Goal: Task Accomplishment & Management: Use online tool/utility

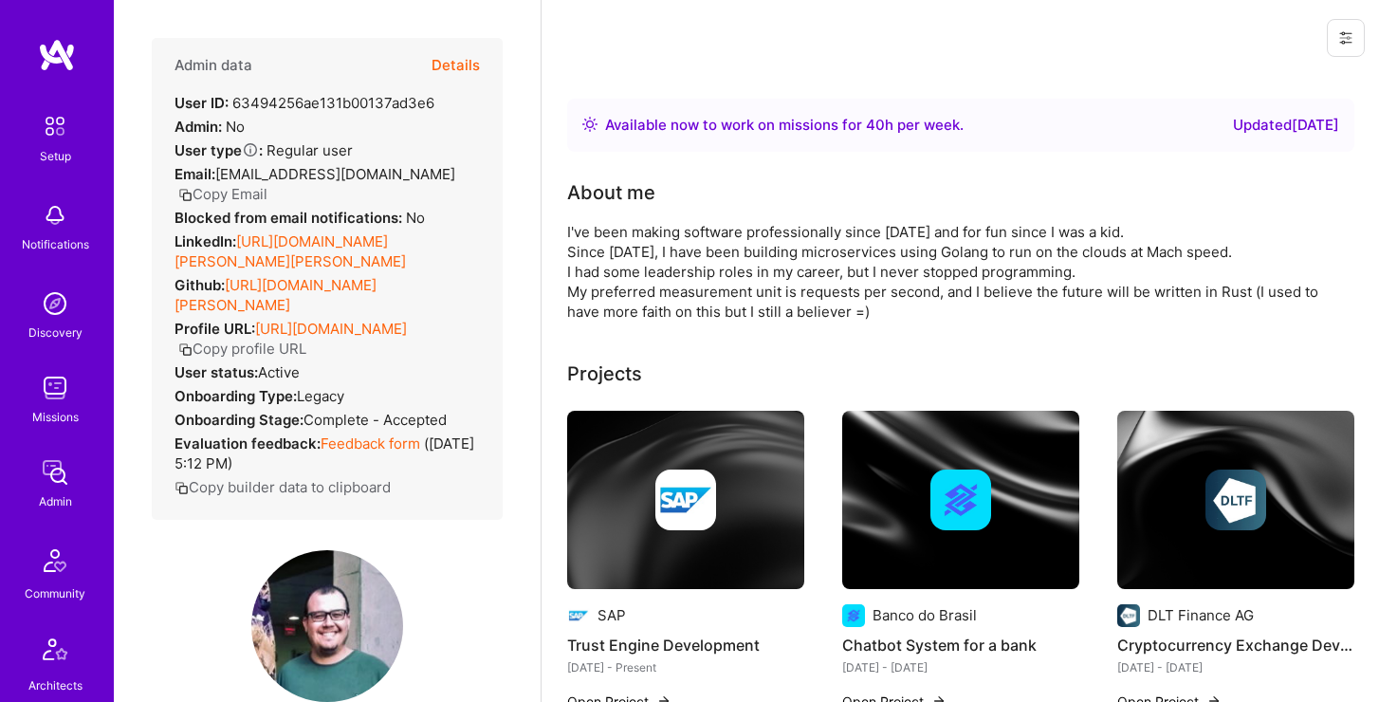
scroll to position [188, 0]
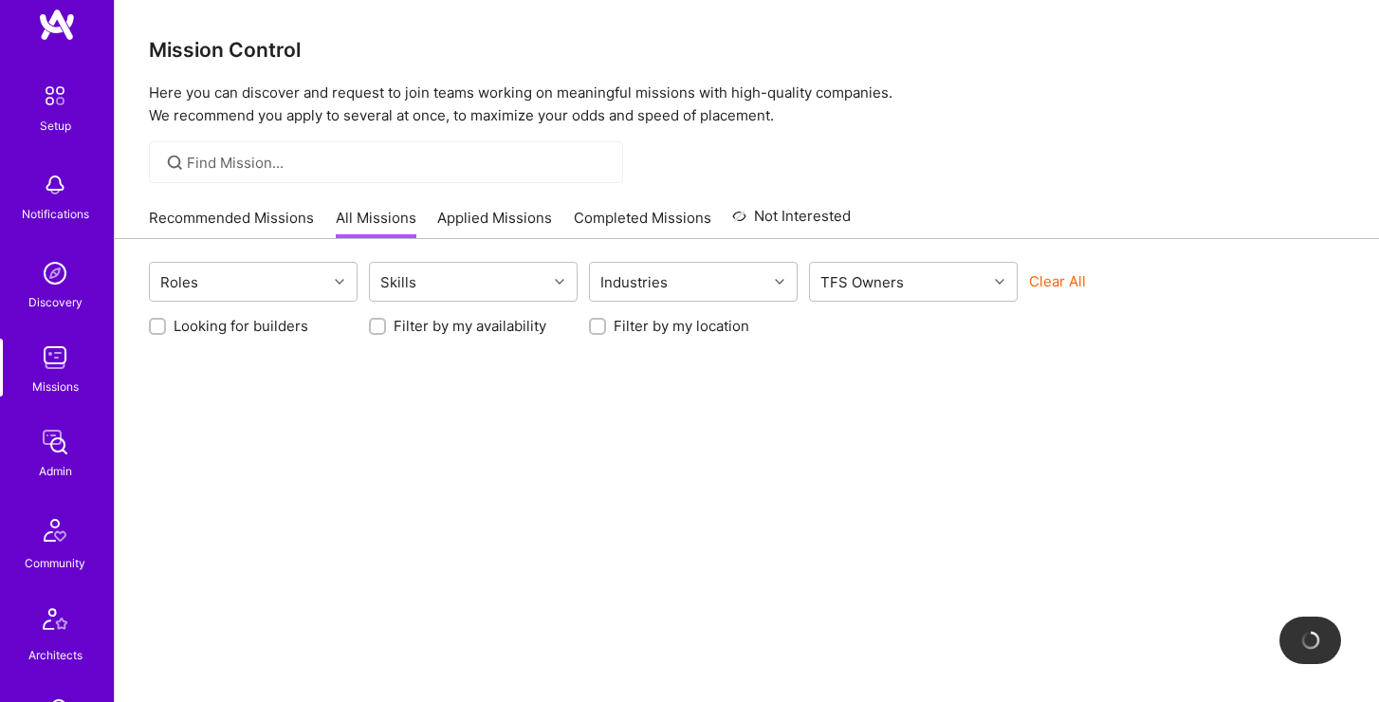
scroll to position [580, 0]
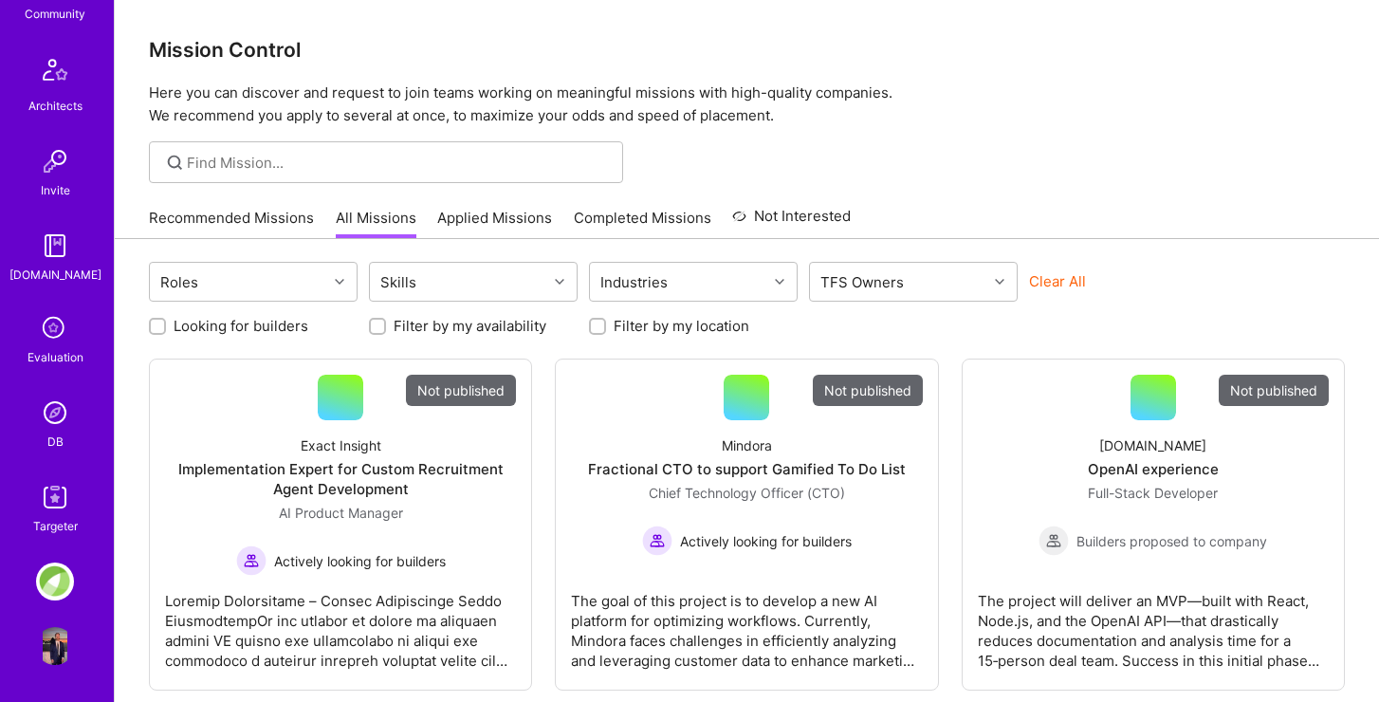
click at [253, 144] on div at bounding box center [386, 162] width 474 height 42
click at [253, 163] on input at bounding box center [398, 163] width 422 height 20
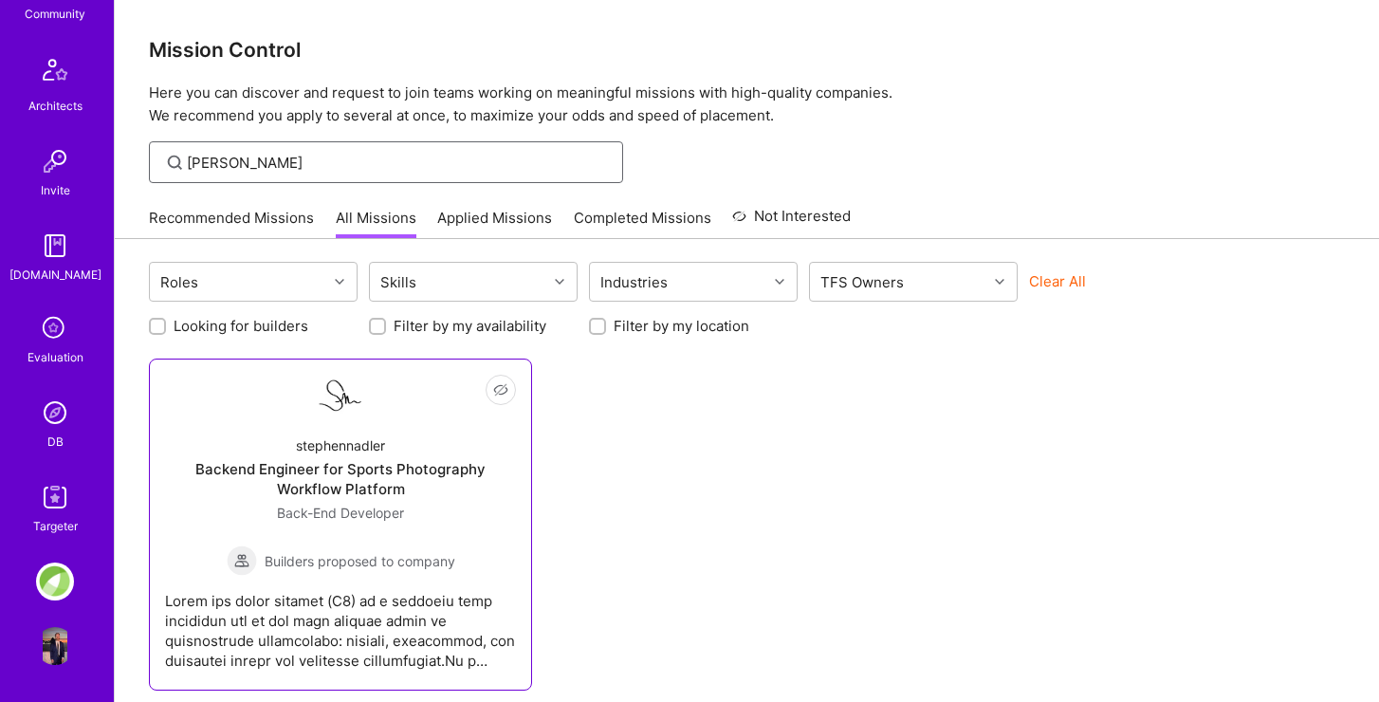
type input "stephen"
click at [330, 435] on div "stephennadler" at bounding box center [340, 445] width 89 height 20
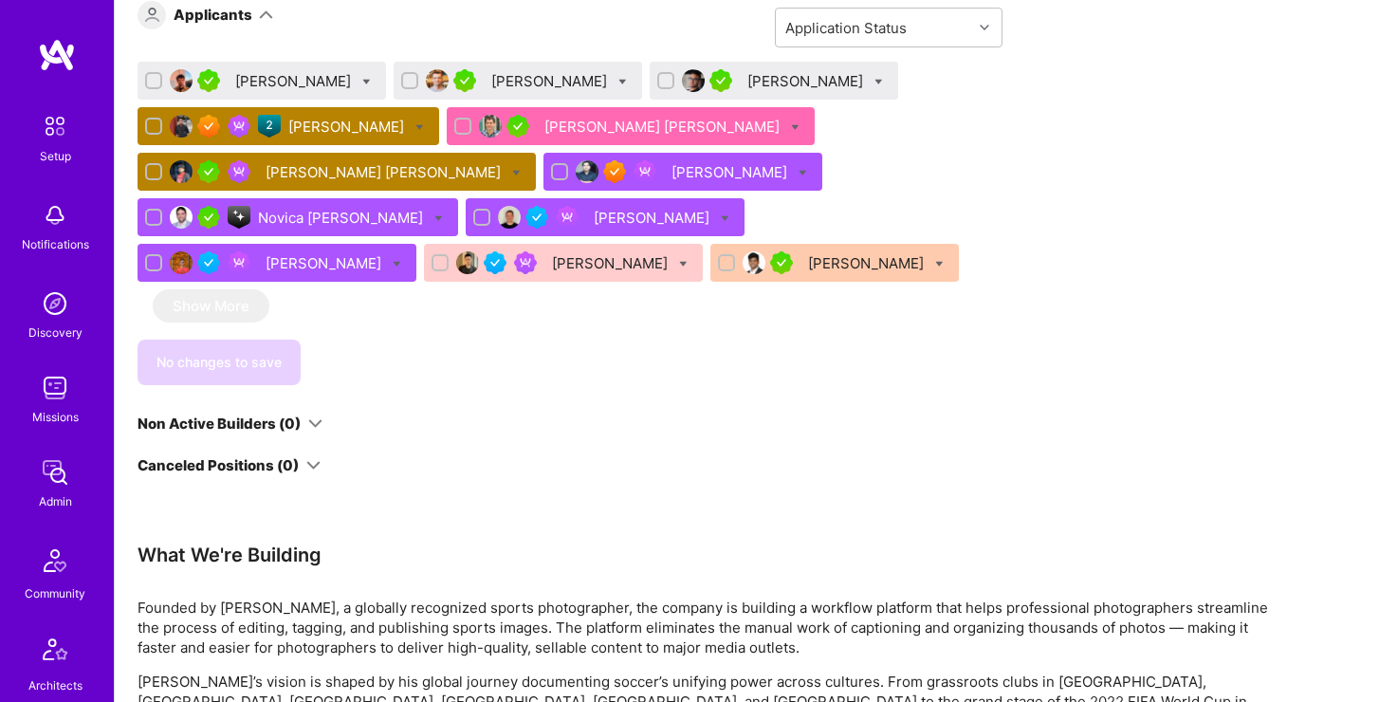
scroll to position [1258, 0]
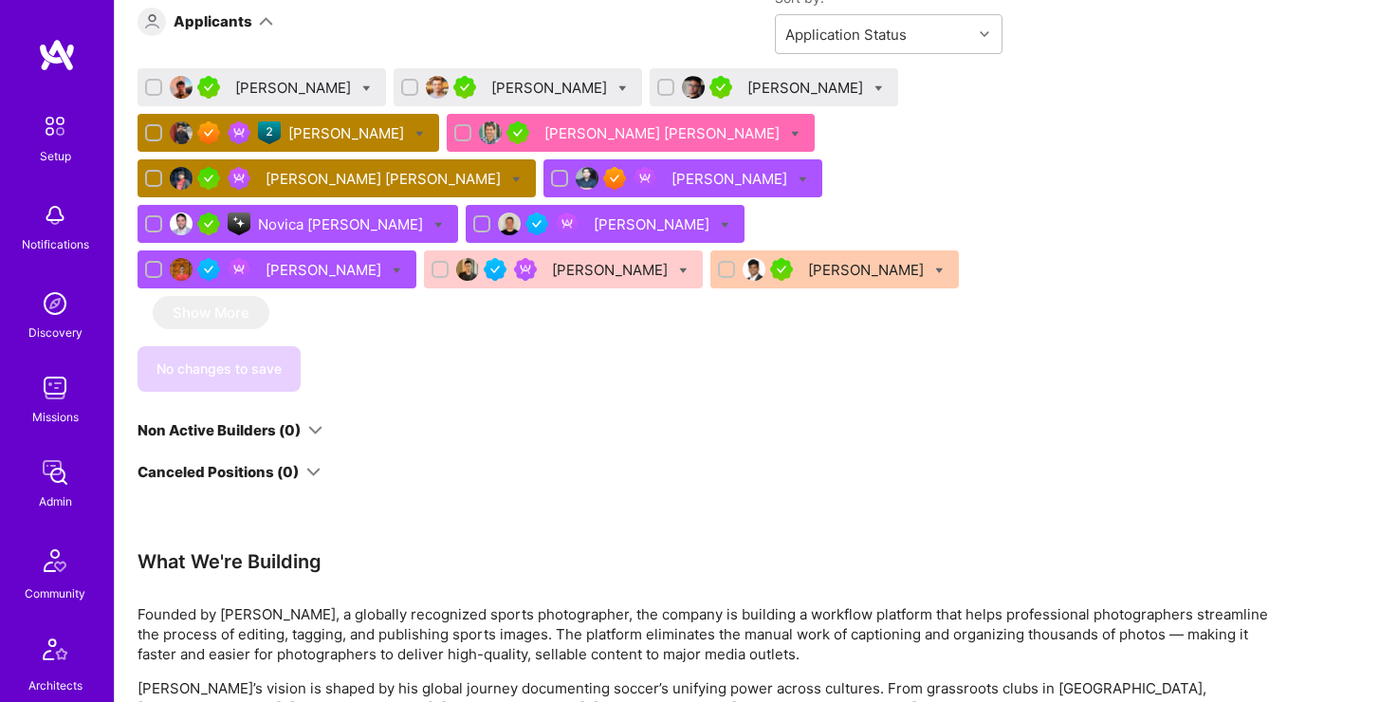
click at [333, 134] on div "[PERSON_NAME]" at bounding box center [348, 133] width 120 height 20
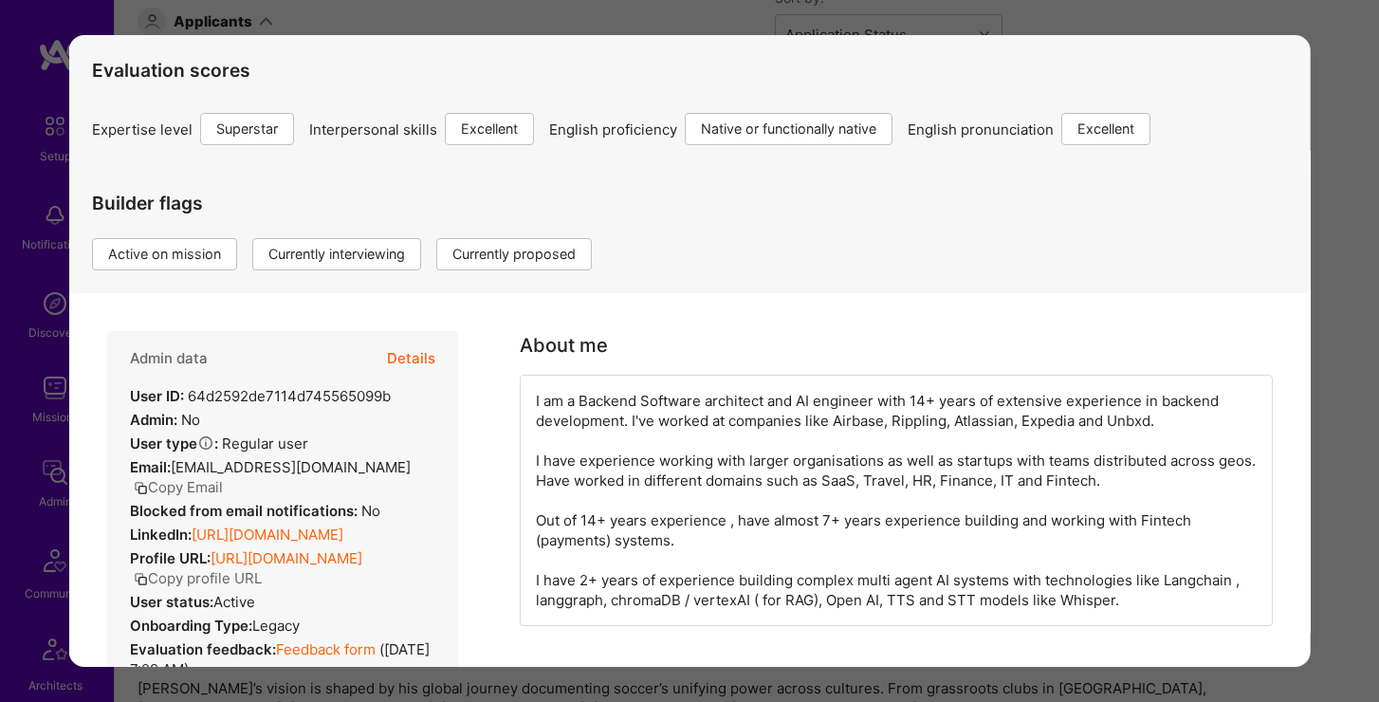
scroll to position [138, 0]
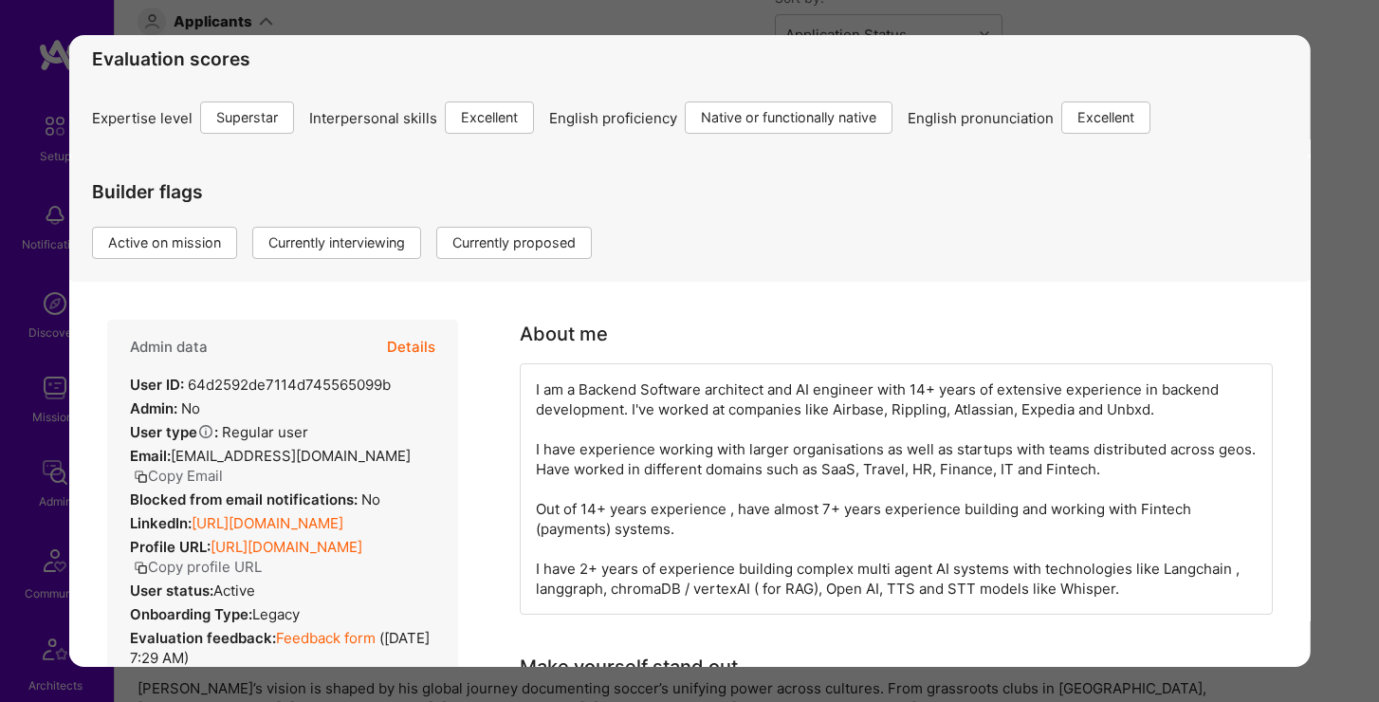
click at [415, 349] on button "Details" at bounding box center [411, 347] width 48 height 55
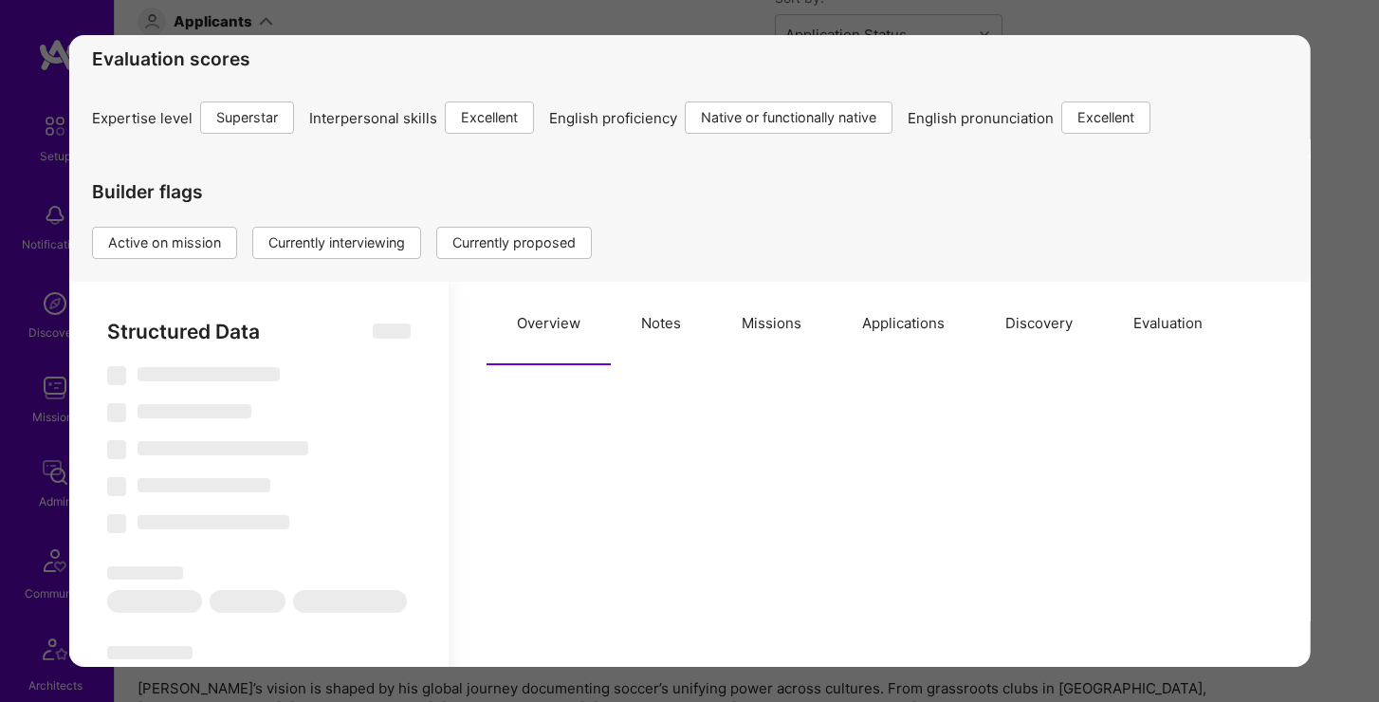
select select "Right Now"
select select "7"
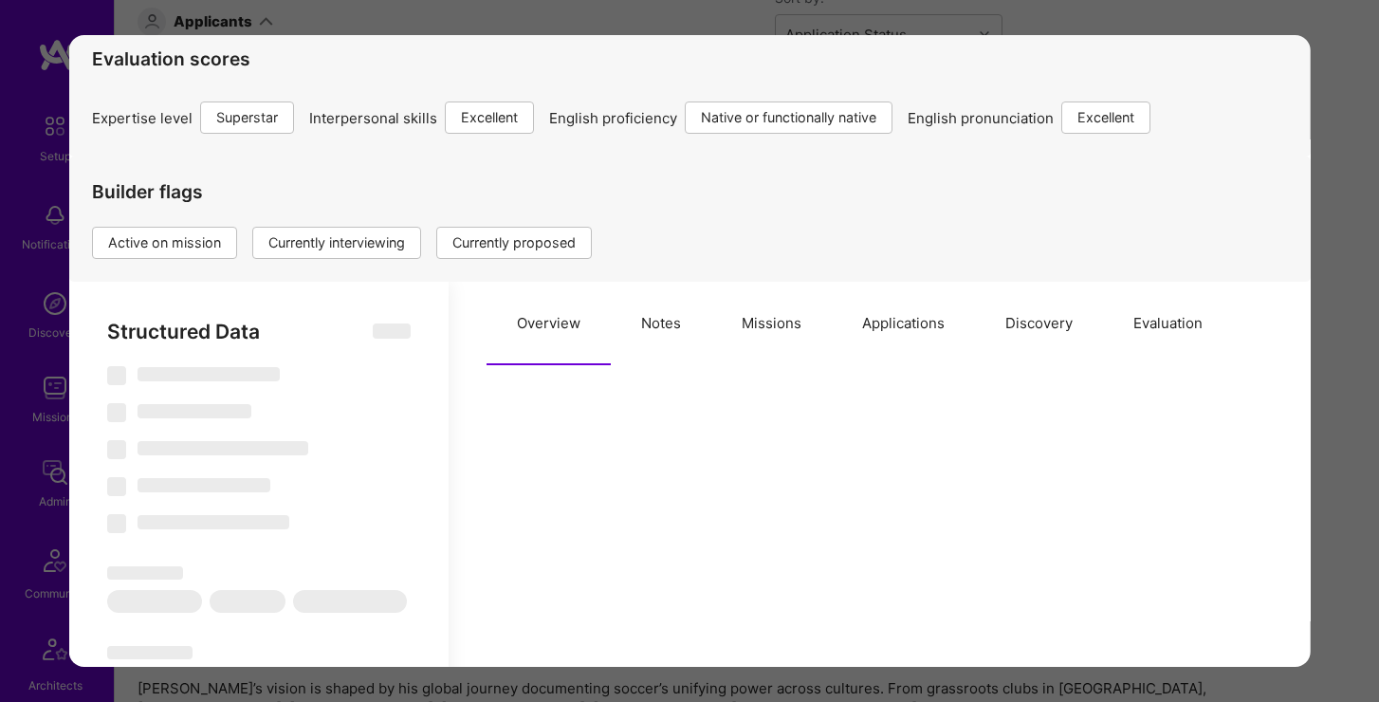
select select "IN"
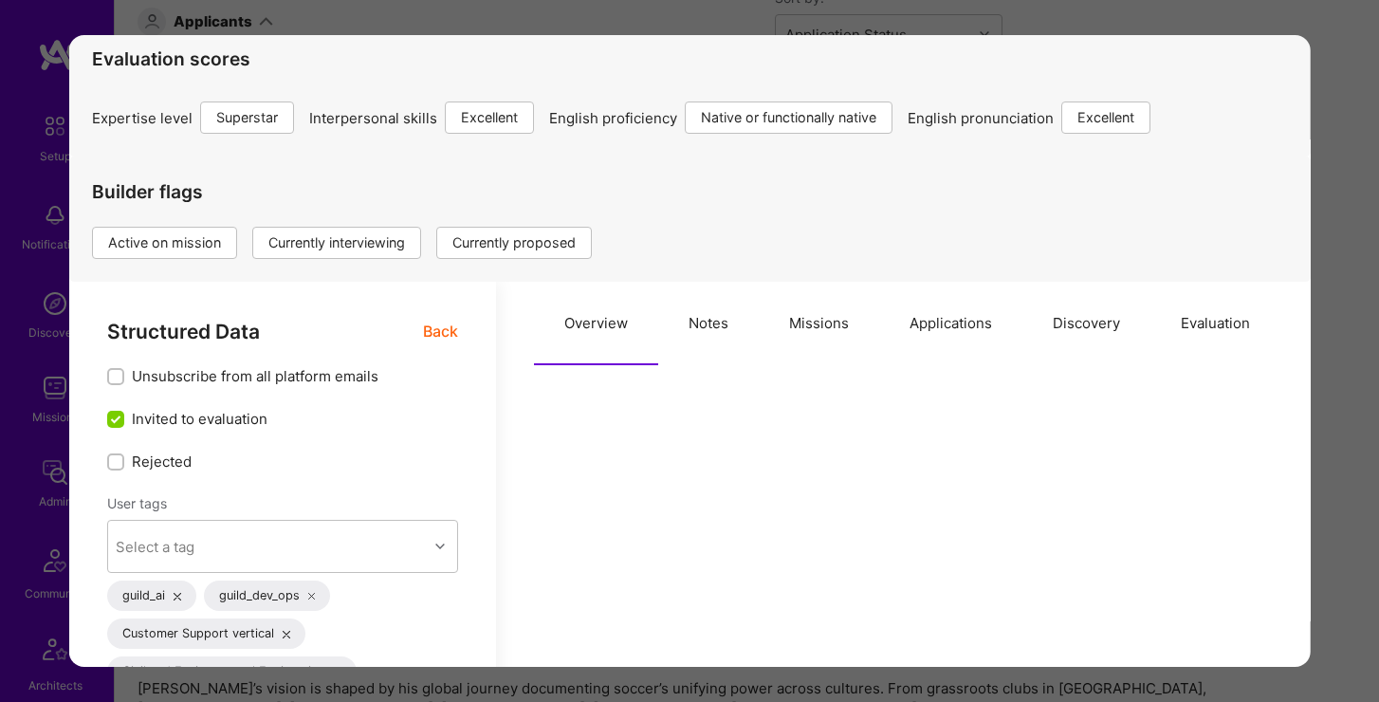
scroll to position [204, 0]
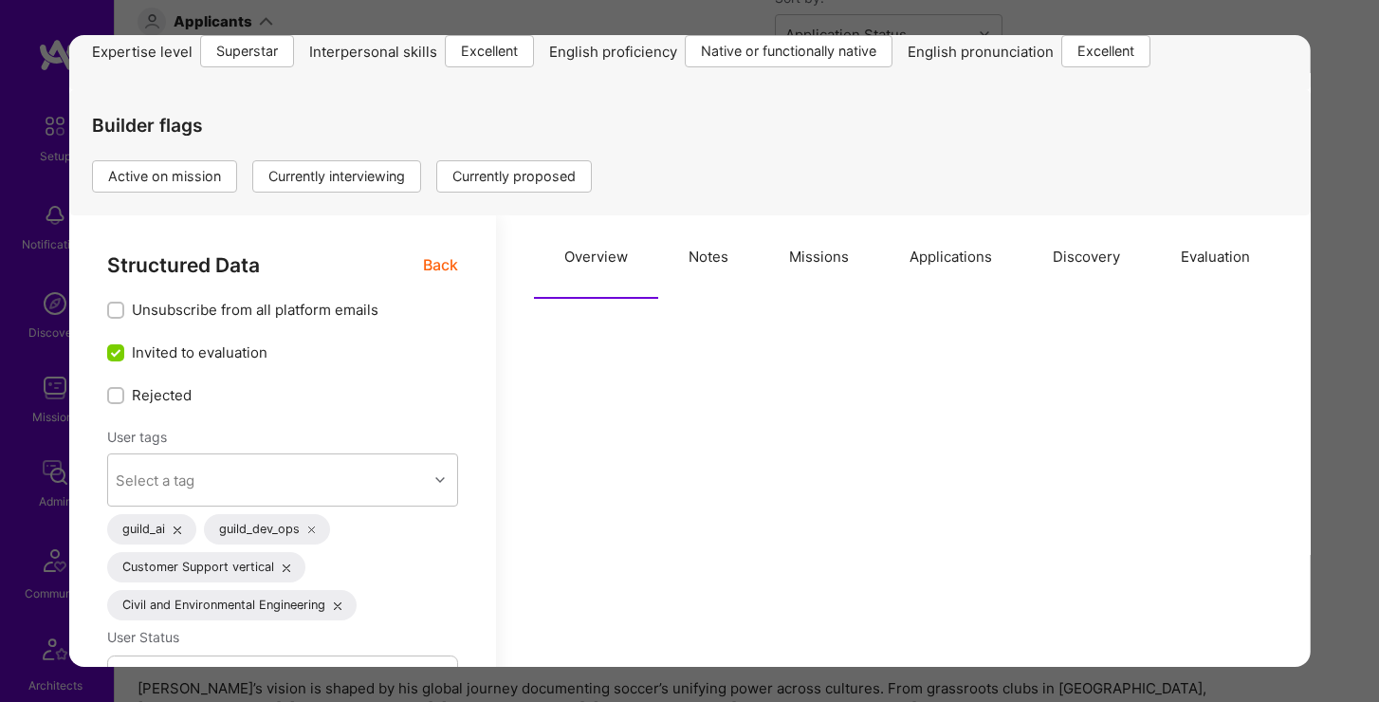
click at [962, 255] on button "Applications" at bounding box center [950, 256] width 143 height 83
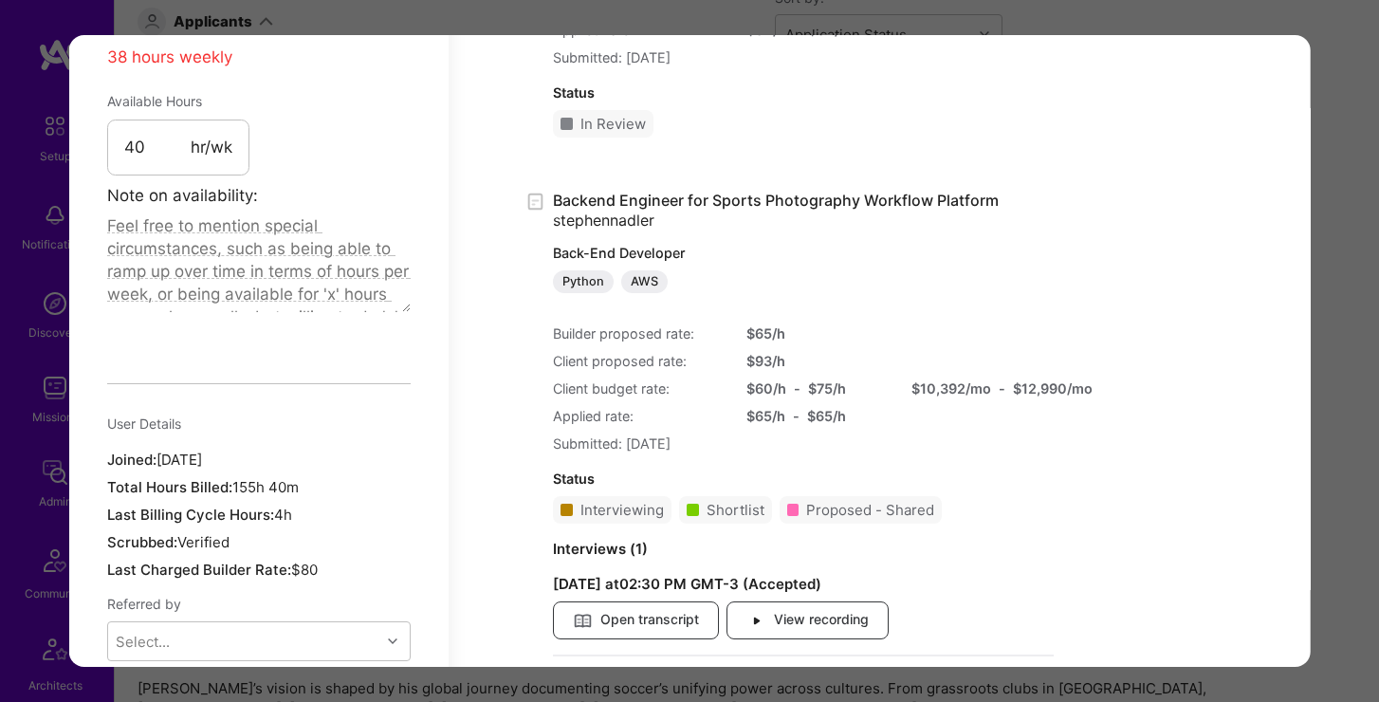
scroll to position [1678, 0]
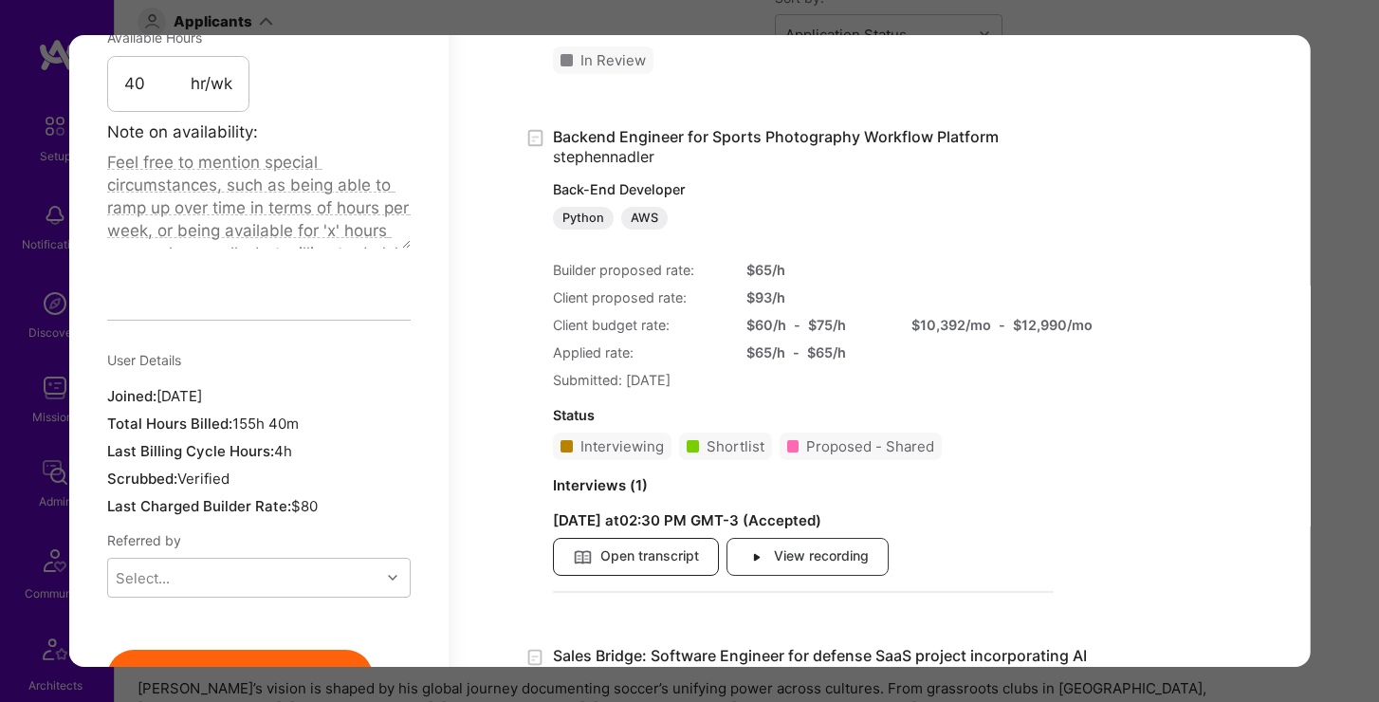
click at [663, 557] on span "Open transcript" at bounding box center [636, 557] width 126 height 21
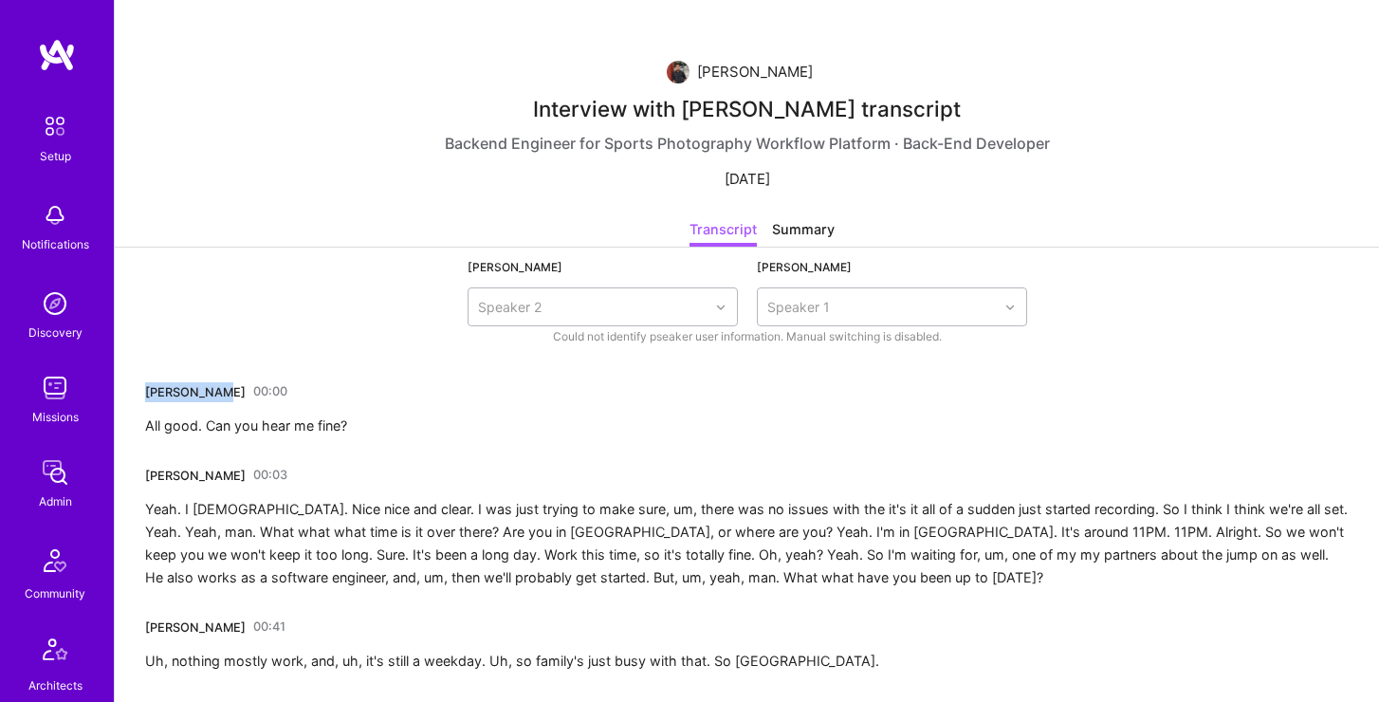
drag, startPoint x: 136, startPoint y: 388, endPoint x: 217, endPoint y: 396, distance: 81.9
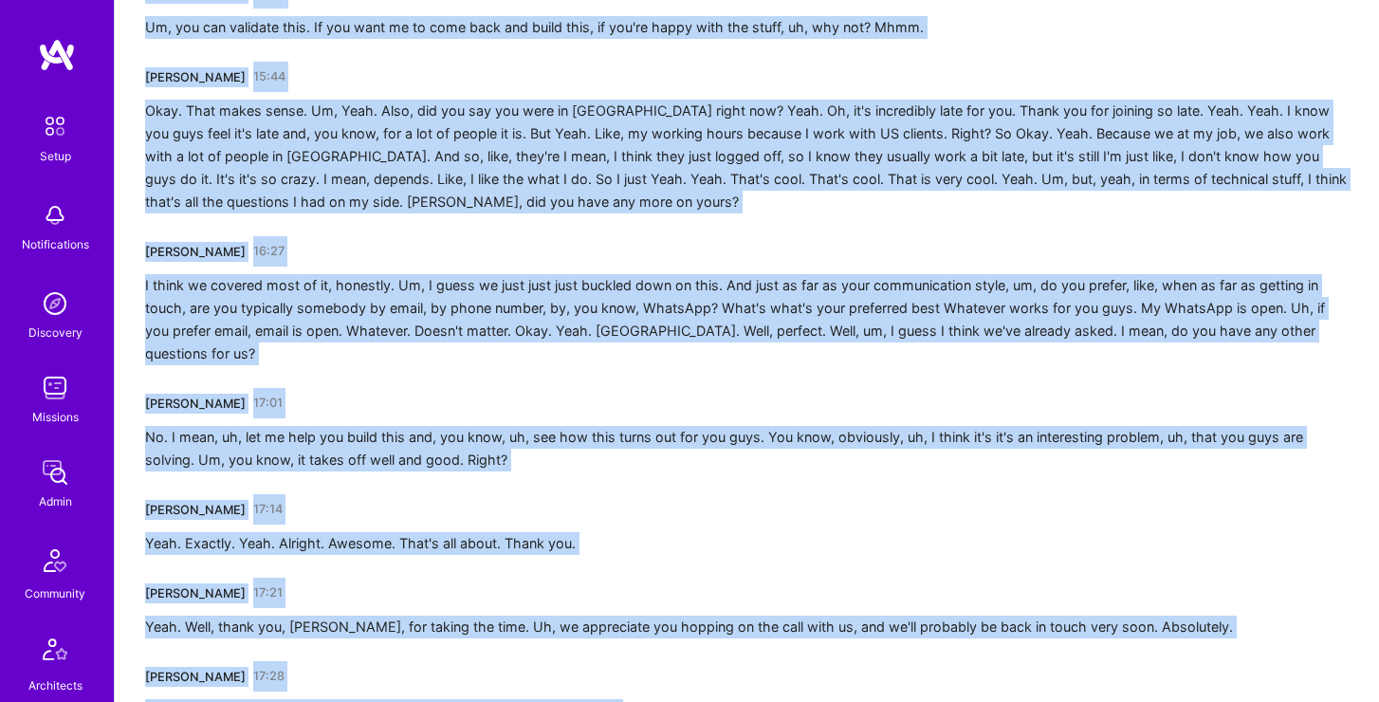
scroll to position [4509, 0]
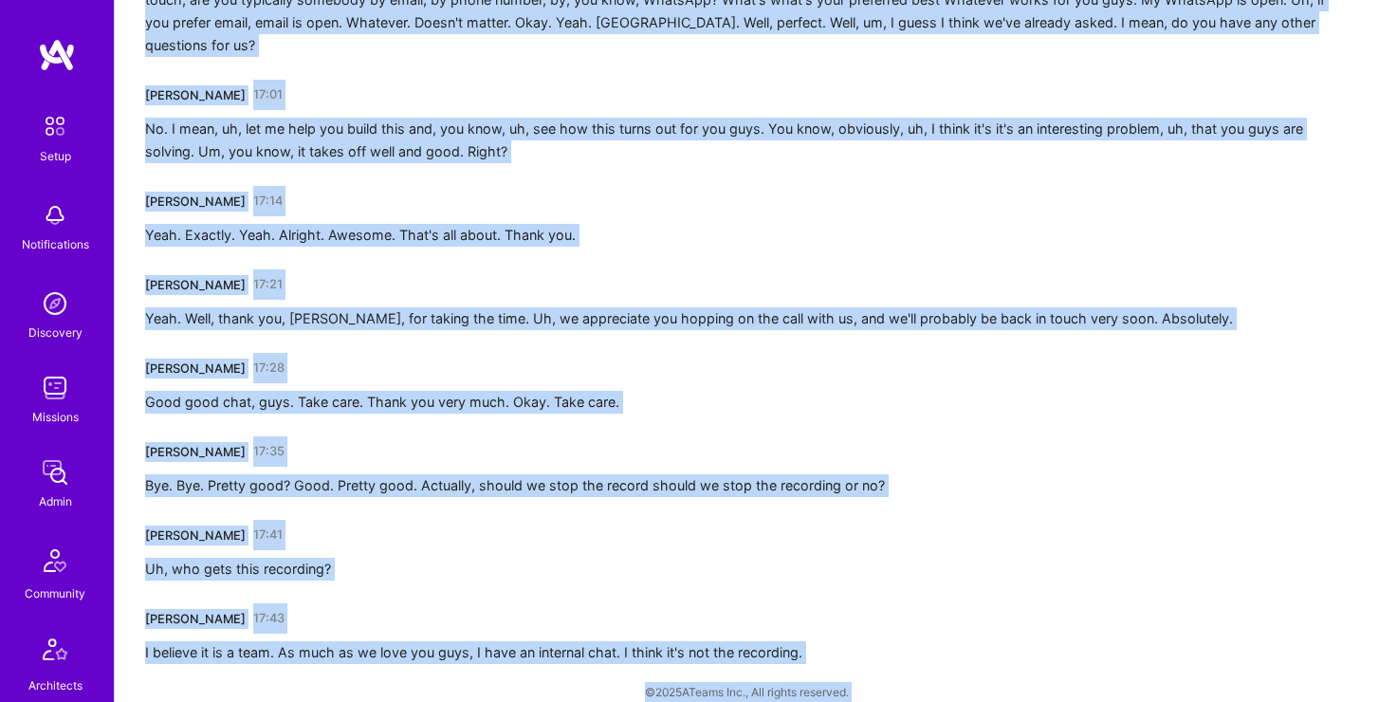
drag, startPoint x: 127, startPoint y: 388, endPoint x: 729, endPoint y: 739, distance: 696.3
copy div "Stephen Nadler 00:00 All good. Can you hear me fine? Mohan Singh 00:03 Yeah. I …"
